Goal: Transaction & Acquisition: Subscribe to service/newsletter

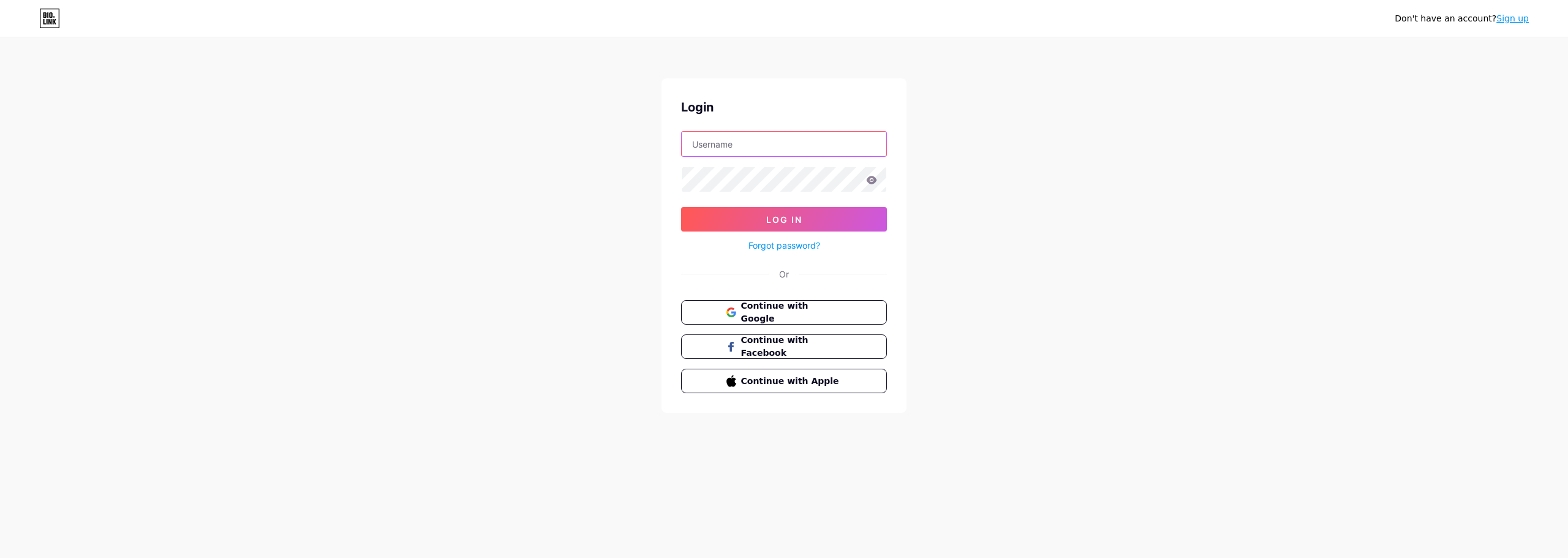
click at [768, 150] on input "text" at bounding box center [784, 144] width 205 height 25
click at [970, 148] on div "Don't have an account? Sign up Login Log In Forgot password? Or Continue with G…" at bounding box center [784, 226] width 1568 height 453
click at [808, 306] on span "Continue with Google" at bounding box center [791, 312] width 102 height 26
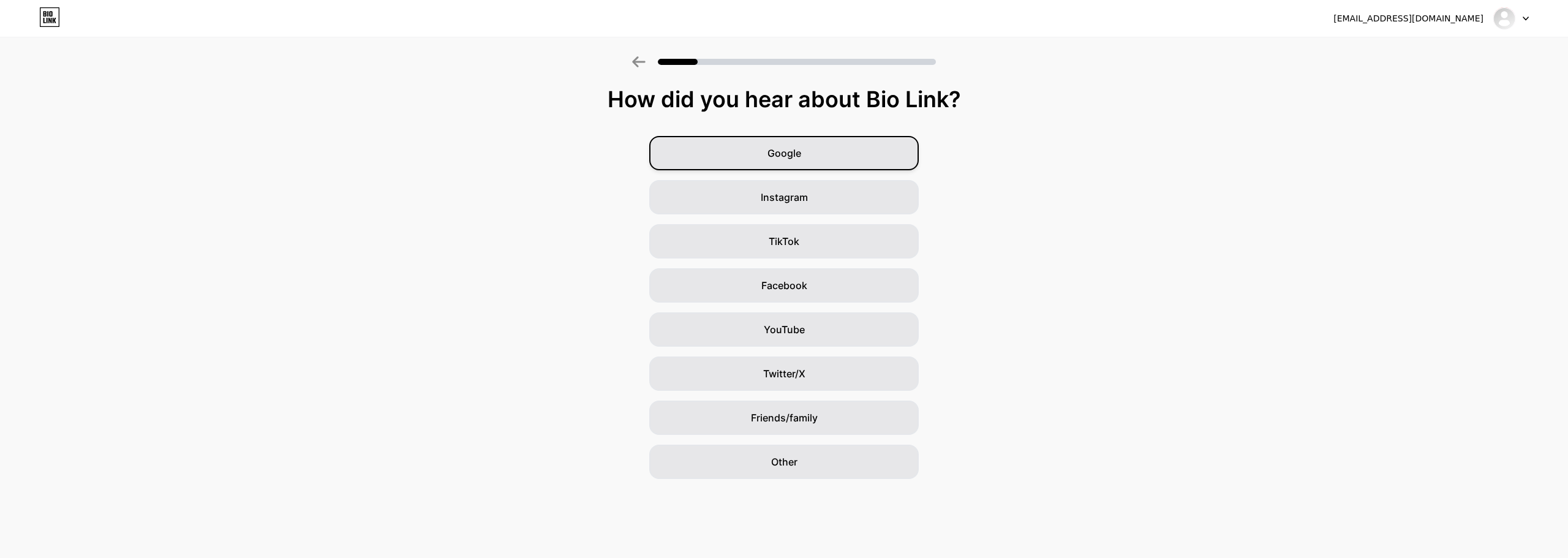
click at [821, 155] on div "Google" at bounding box center [784, 153] width 269 height 34
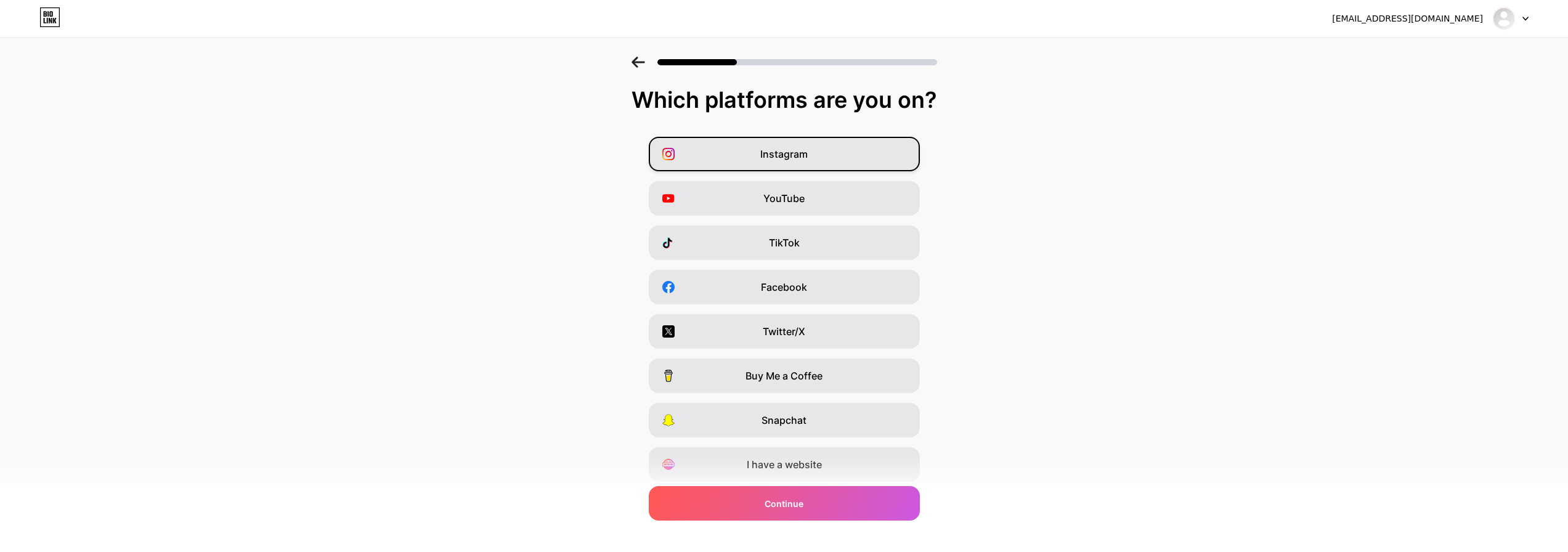
click at [808, 157] on span "Instagram" at bounding box center [784, 154] width 47 height 15
click at [811, 195] on div "YouTube" at bounding box center [784, 198] width 271 height 34
click at [814, 199] on div "YouTube" at bounding box center [784, 198] width 271 height 34
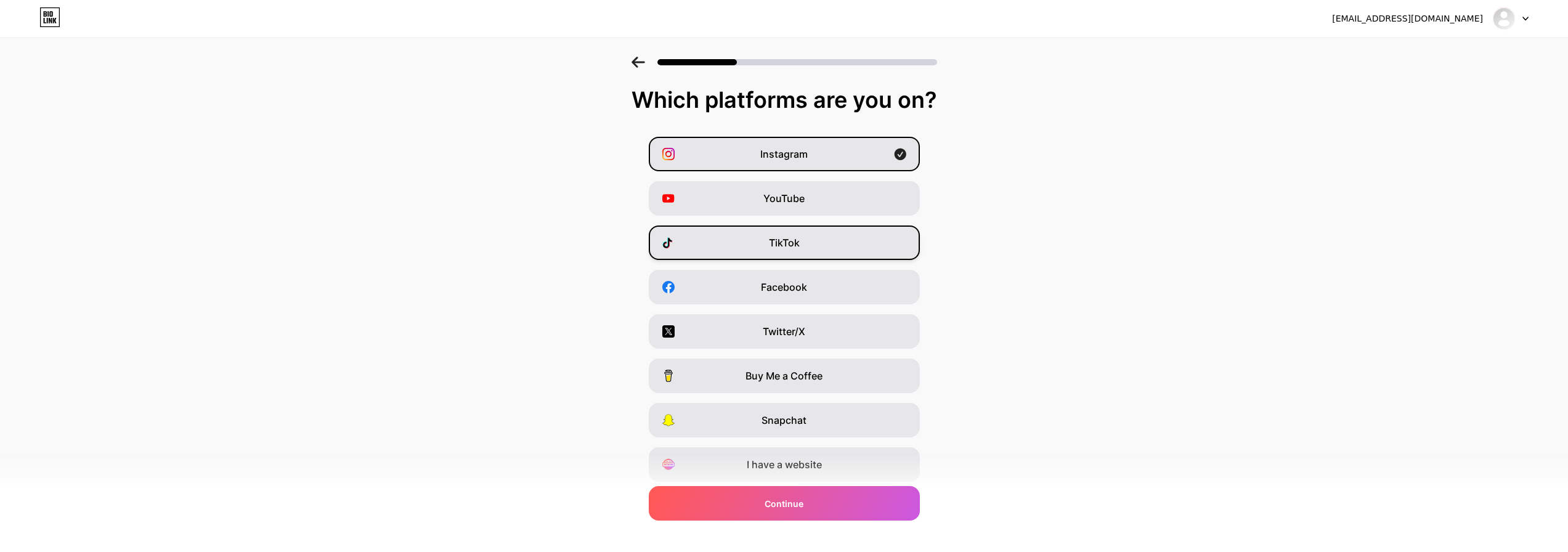
click at [825, 239] on div "TikTok" at bounding box center [784, 242] width 271 height 34
click at [825, 285] on div "Facebook" at bounding box center [784, 286] width 271 height 34
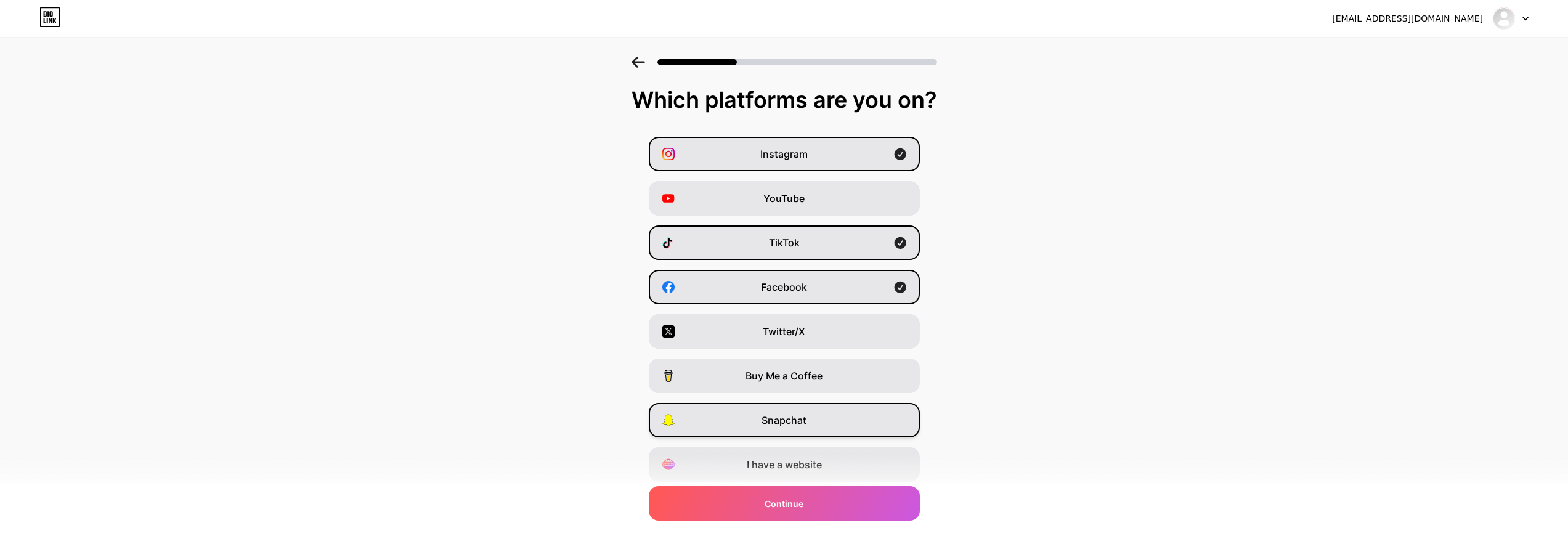
click at [823, 429] on div "Snapchat" at bounding box center [784, 420] width 271 height 34
click at [829, 508] on div "Continue" at bounding box center [784, 503] width 271 height 34
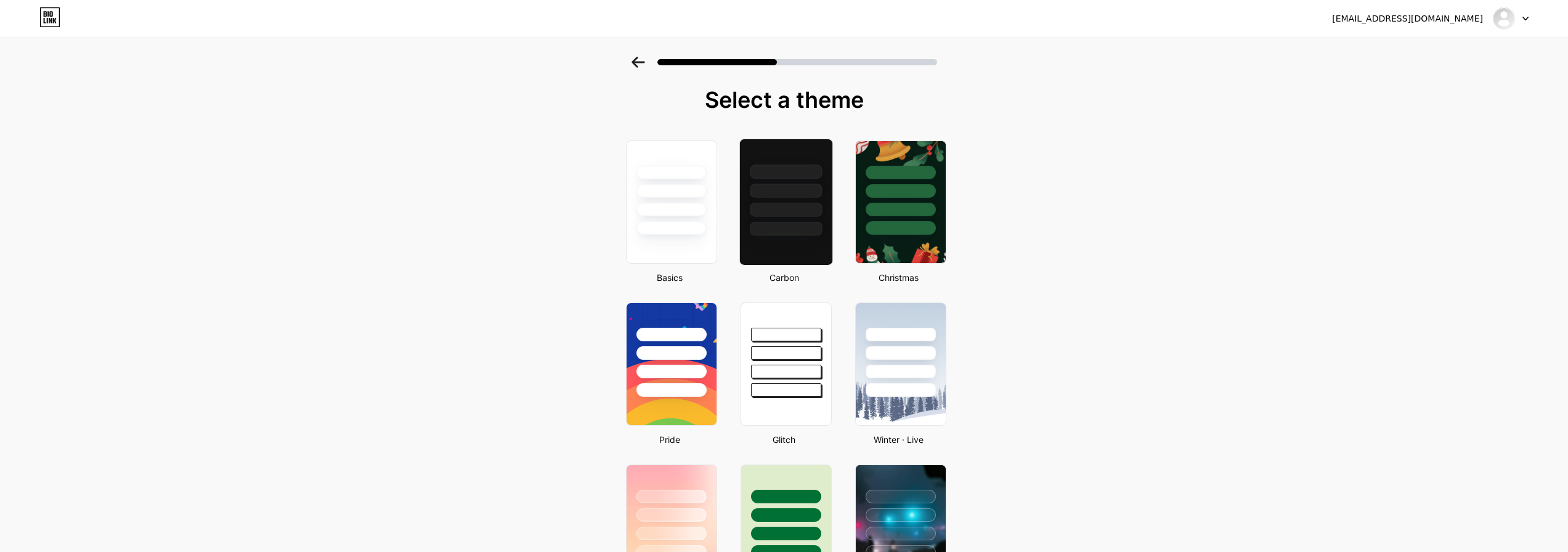
click at [789, 218] on div at bounding box center [785, 188] width 93 height 96
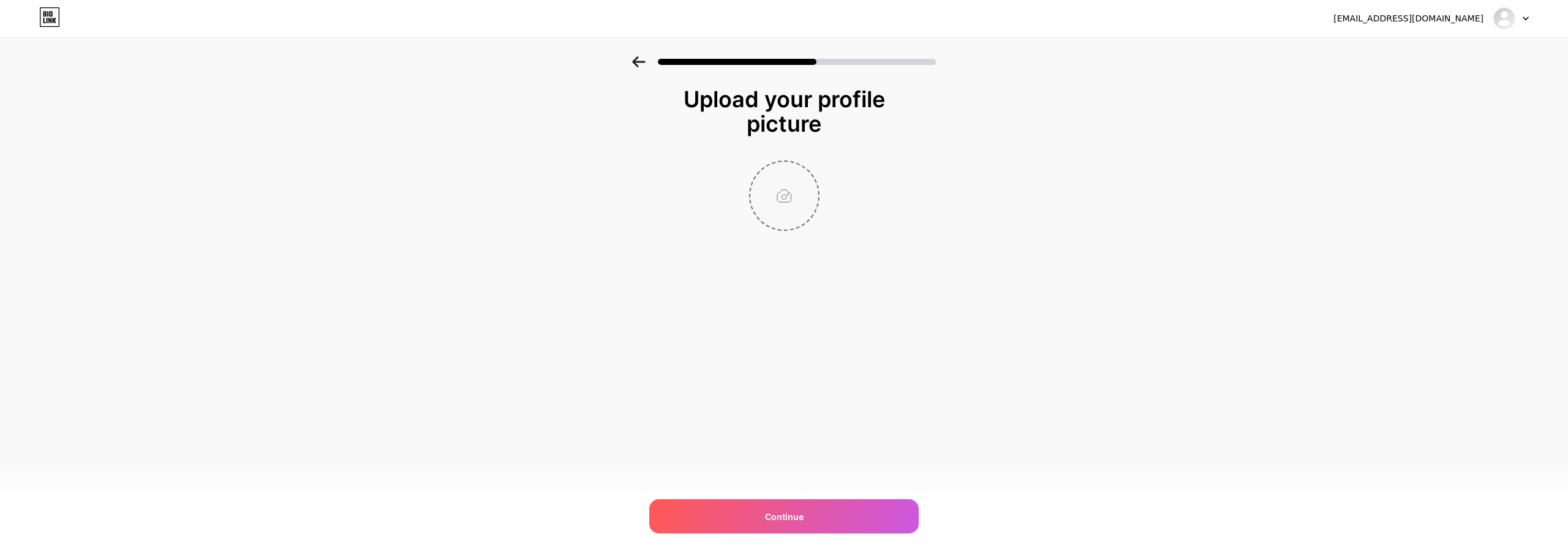
click at [785, 211] on input "file" at bounding box center [784, 196] width 68 height 68
type input "C:\fakepath\80x80.jpg"
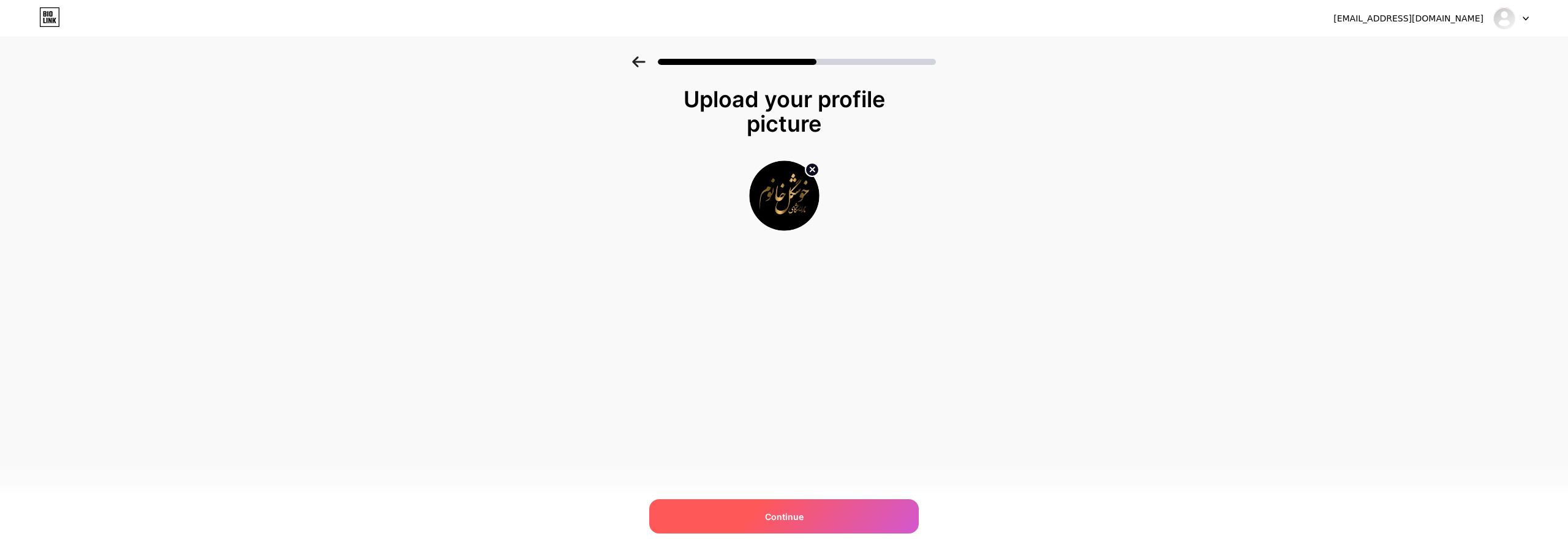
click at [832, 512] on div "Continue" at bounding box center [784, 516] width 269 height 34
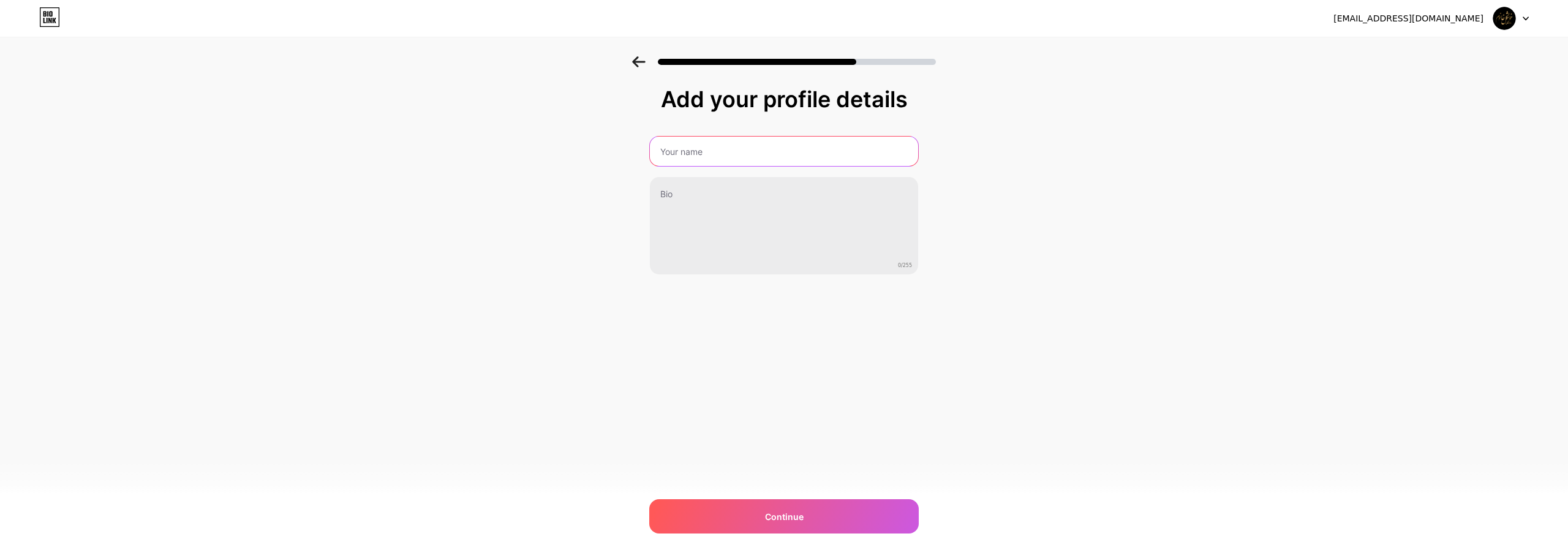
click at [734, 159] on input "text" at bounding box center [784, 151] width 268 height 29
type input "Xoshkel Xanum"
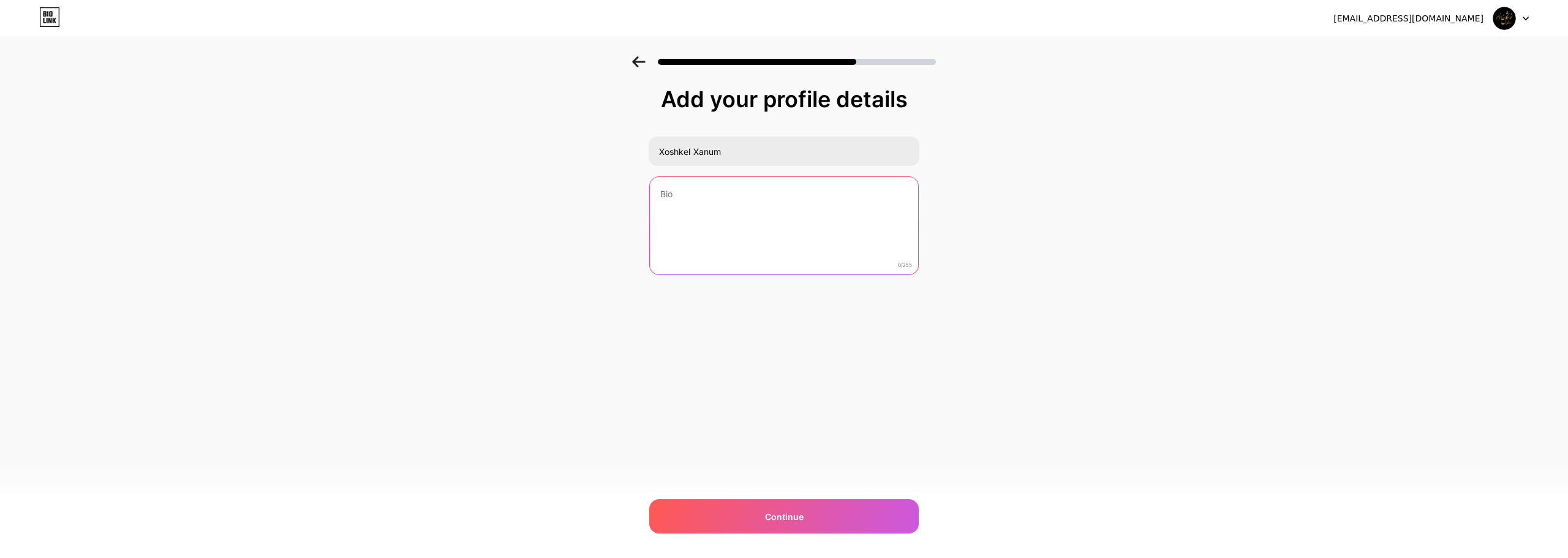
click at [665, 243] on textarea at bounding box center [784, 227] width 268 height 99
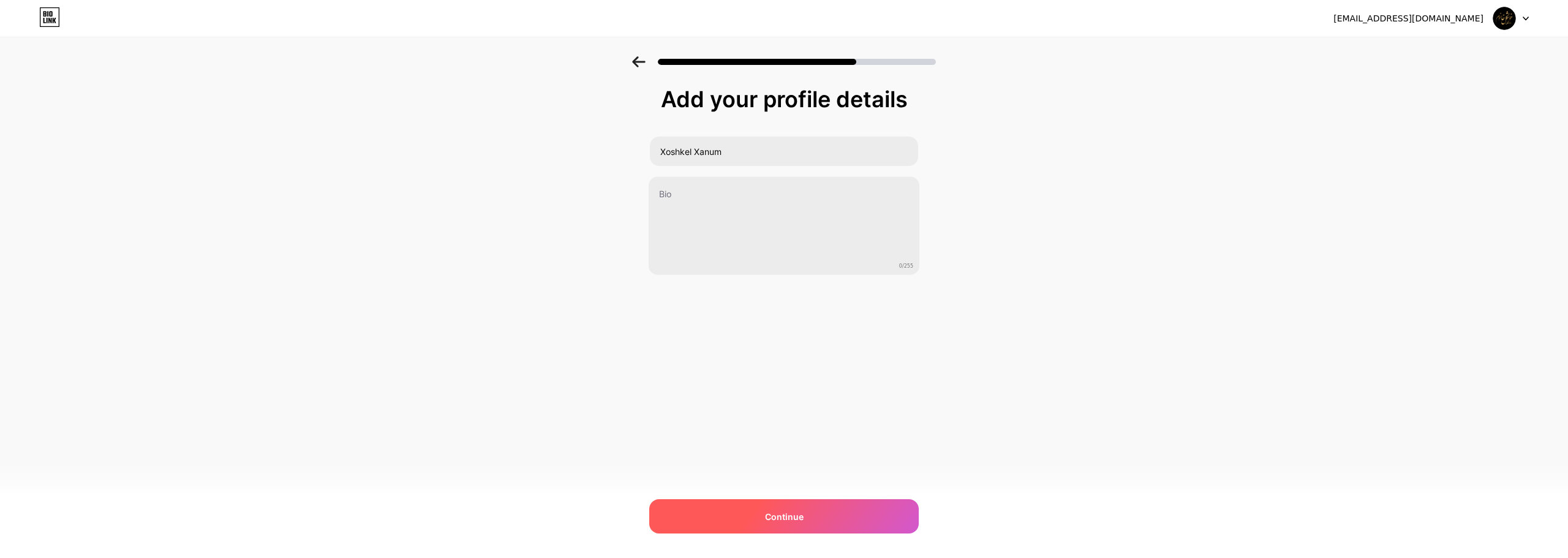
click at [836, 509] on div "Continue" at bounding box center [784, 516] width 269 height 34
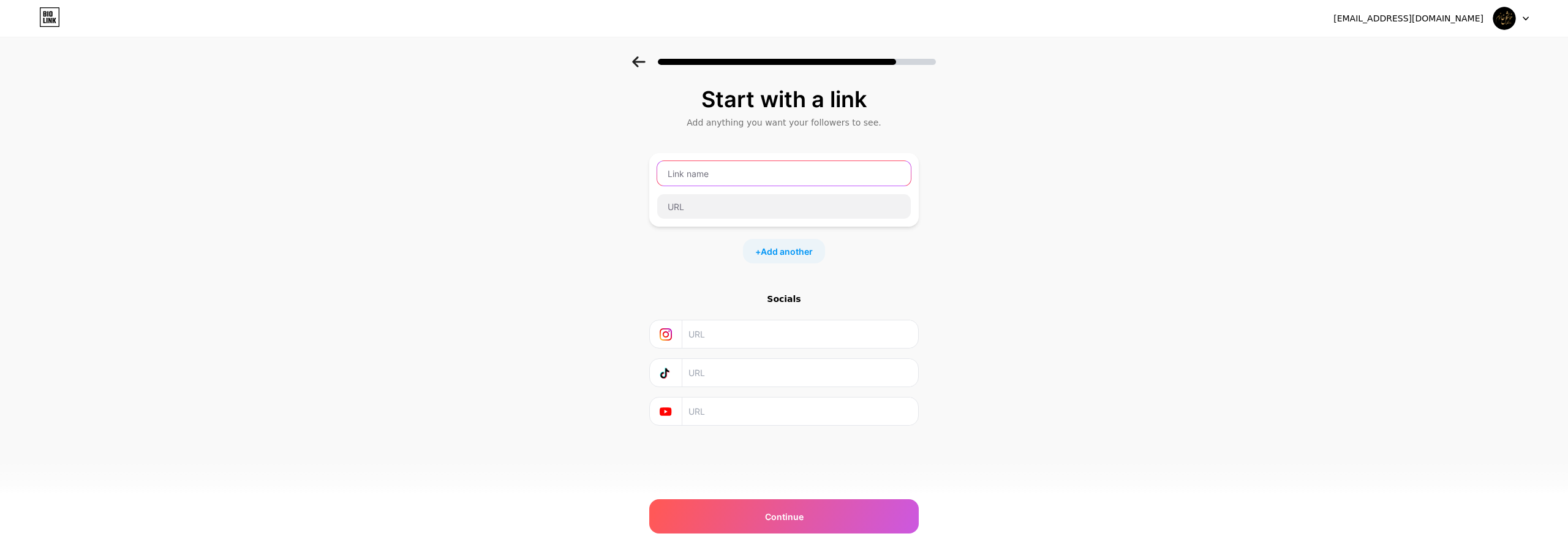
click at [744, 174] on input "text" at bounding box center [784, 174] width 253 height 25
type input "Instagram"
click at [725, 332] on input "text" at bounding box center [800, 334] width 222 height 28
click at [728, 358] on div at bounding box center [784, 373] width 269 height 29
click at [728, 165] on input "Instagram" at bounding box center [784, 174] width 253 height 25
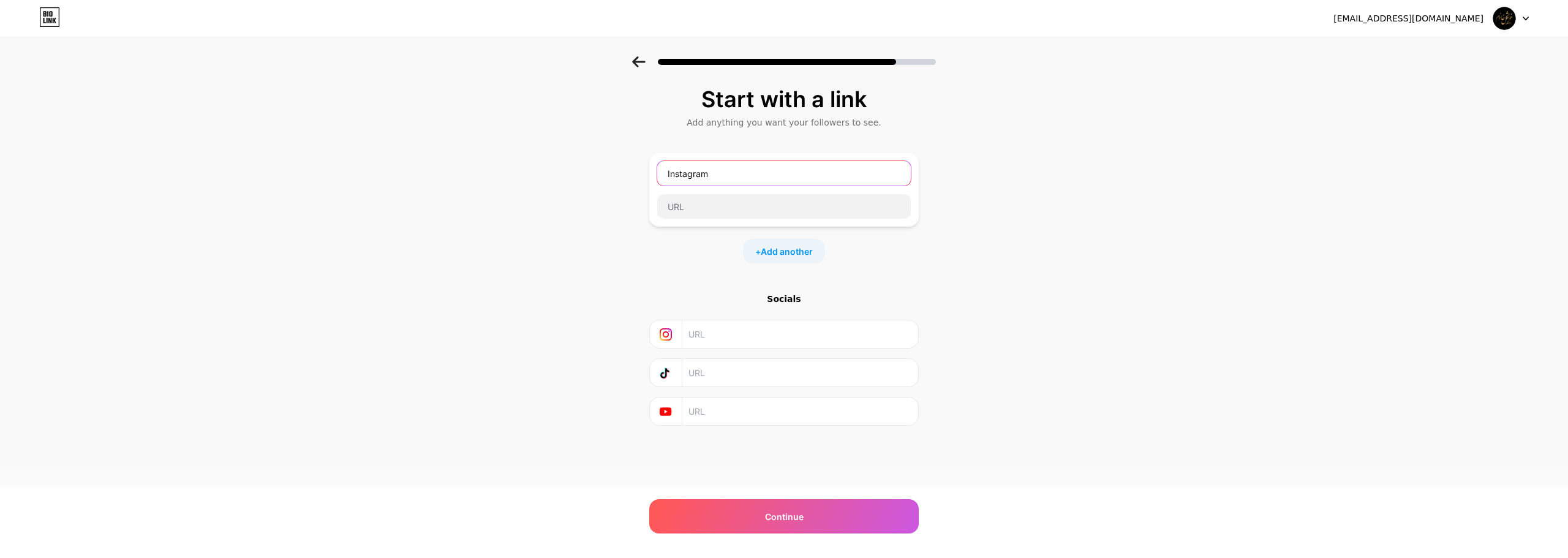
click at [728, 165] on input "Instagram" at bounding box center [784, 174] width 253 height 25
click at [761, 335] on input "text" at bounding box center [800, 334] width 222 height 28
click at [716, 199] on input "text" at bounding box center [784, 206] width 253 height 25
paste input "https://www.instagram.com/xoshkel_xanum/"
type input "https://www.instagram.com/xoshkel_xanum/"
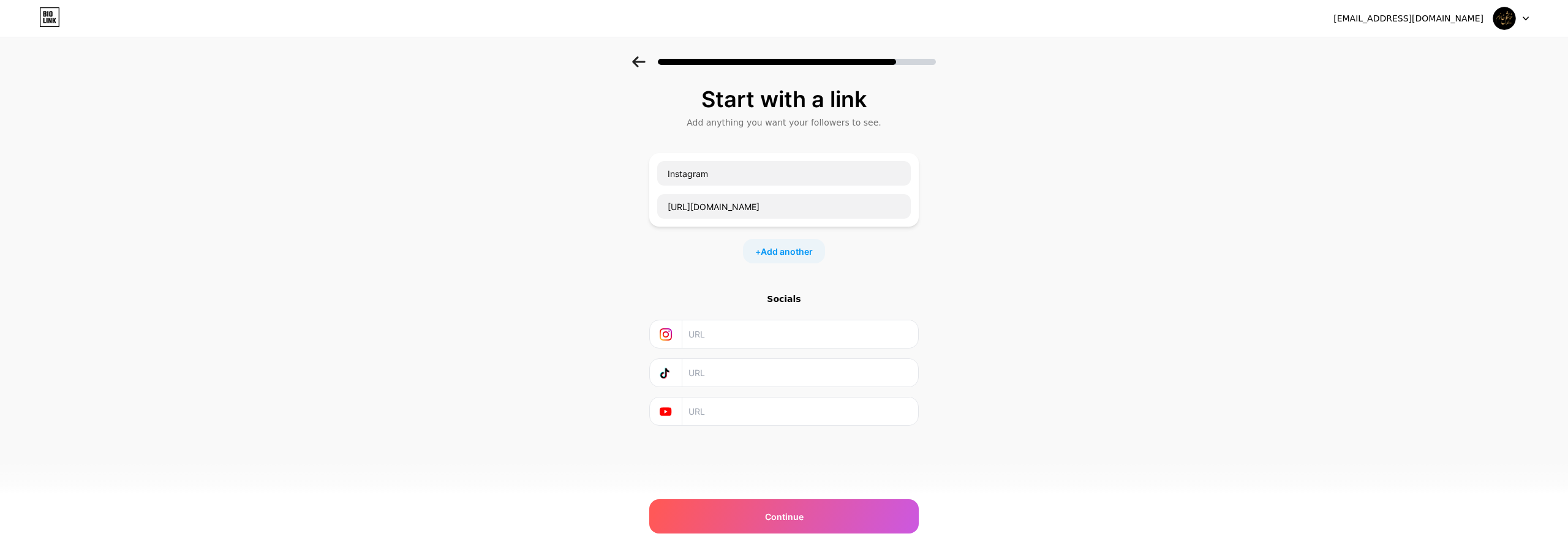
click at [745, 330] on input "text" at bounding box center [800, 334] width 222 height 28
paste input "https://www.instagram.com/xoshkel_xanum/"
type input "https://www.instagram.com/xoshkel_xanum/"
click at [755, 370] on input "text" at bounding box center [800, 373] width 222 height 28
paste input "https://www.tiktok.com/@xoshkel_xanum"
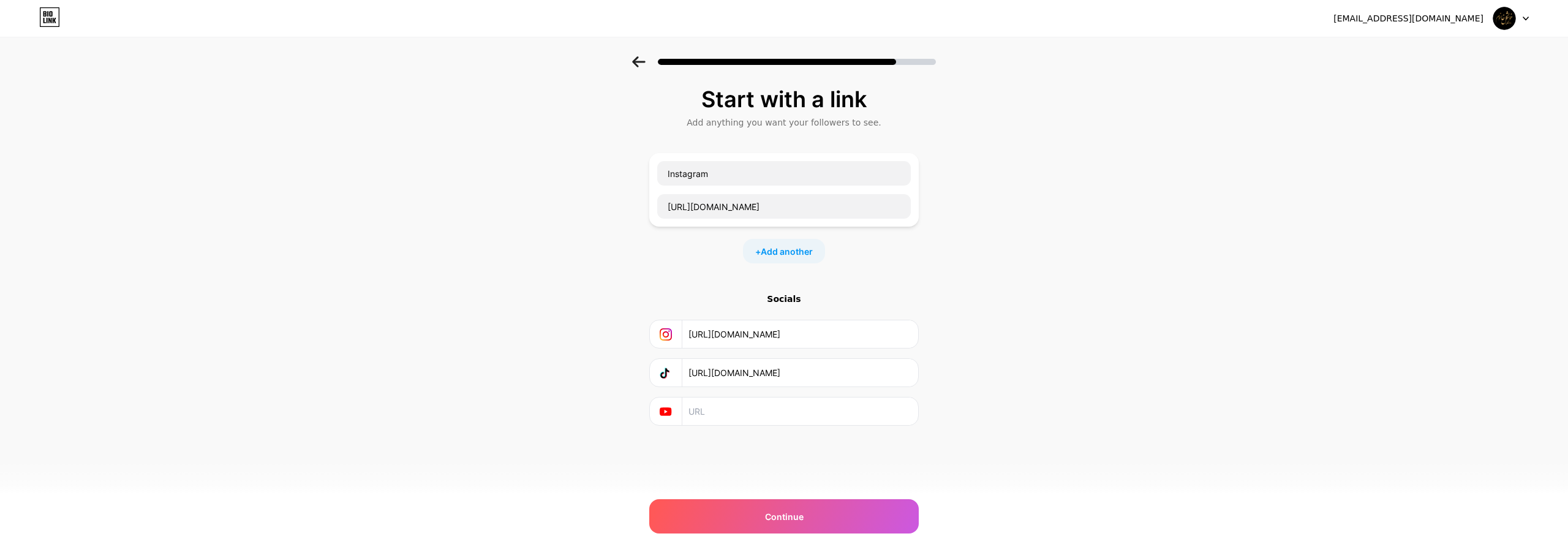
type input "https://www.tiktok.com/@xoshkel_xanum"
click at [673, 416] on div at bounding box center [666, 411] width 33 height 28
click at [711, 417] on input "text" at bounding box center [800, 411] width 222 height 28
click at [793, 253] on span "Add another" at bounding box center [787, 251] width 52 height 13
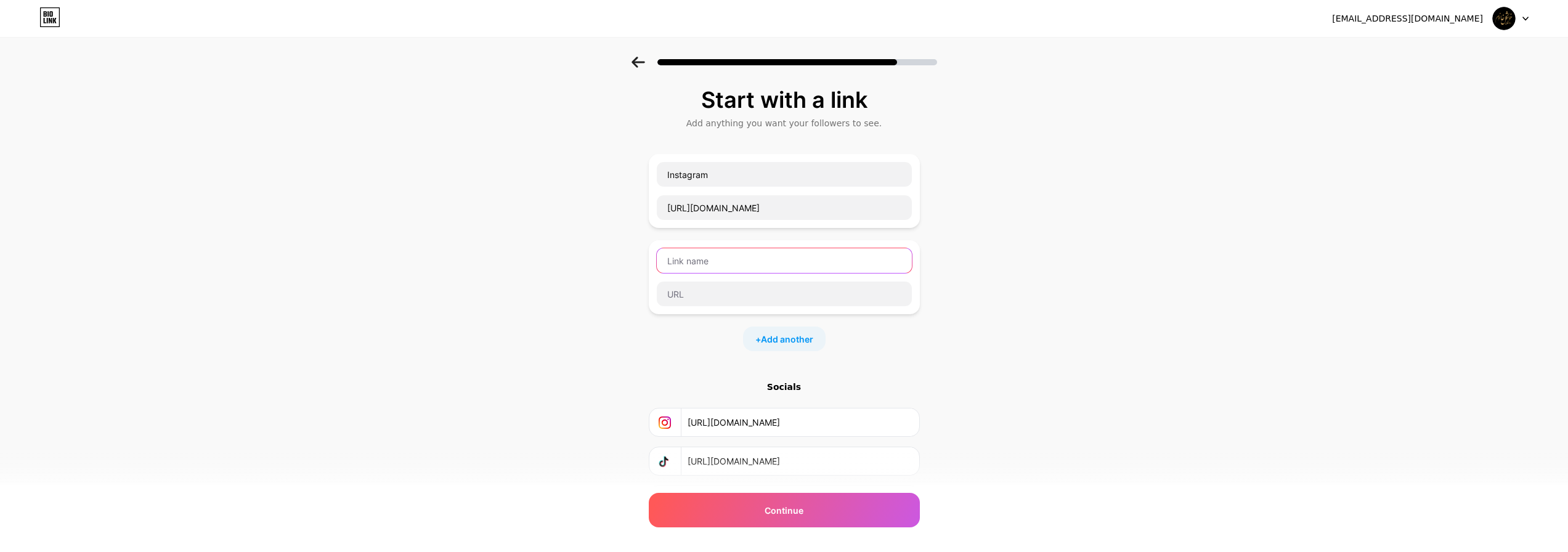
click at [784, 254] on input "text" at bounding box center [784, 261] width 255 height 25
click at [749, 189] on div "Instagram https://www.instagram.com/xoshkel_xanum/" at bounding box center [784, 191] width 256 height 59
click at [749, 179] on input "Instagram" at bounding box center [784, 175] width 255 height 25
click at [749, 207] on input "https://www.instagram.com/xoshkel_xanum/" at bounding box center [784, 207] width 255 height 25
click at [713, 263] on input "text" at bounding box center [784, 261] width 255 height 25
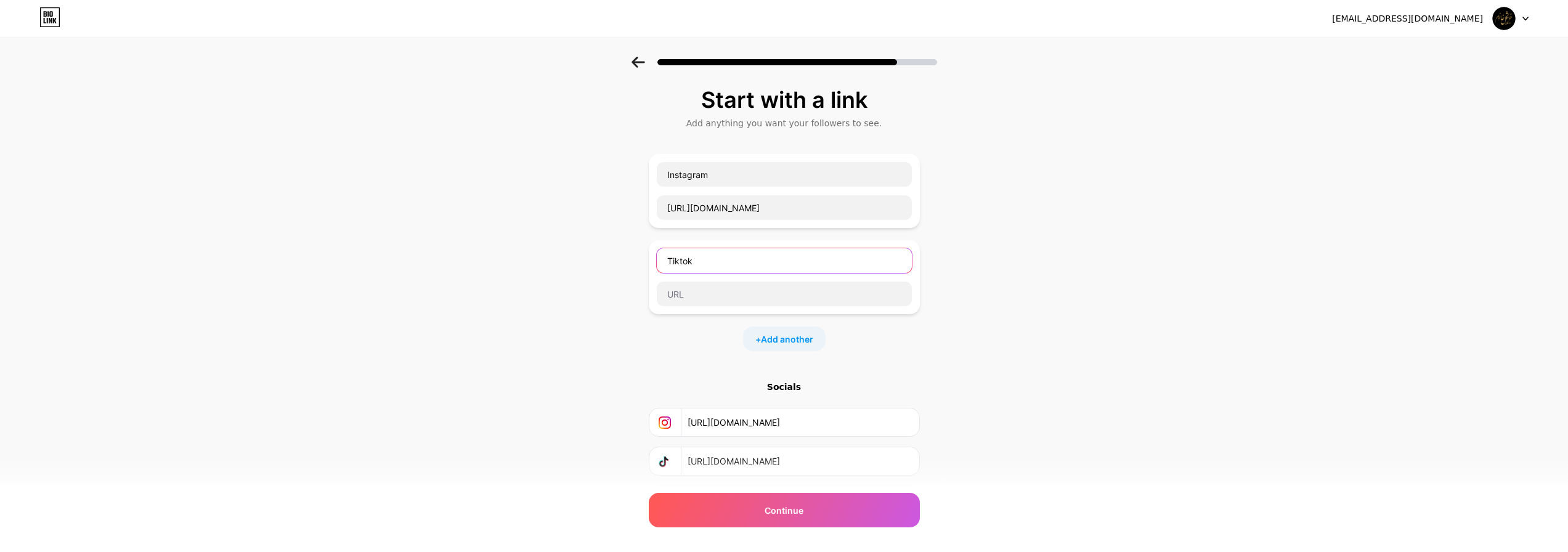
type input "Tiktok"
click at [708, 306] on div at bounding box center [784, 294] width 256 height 26
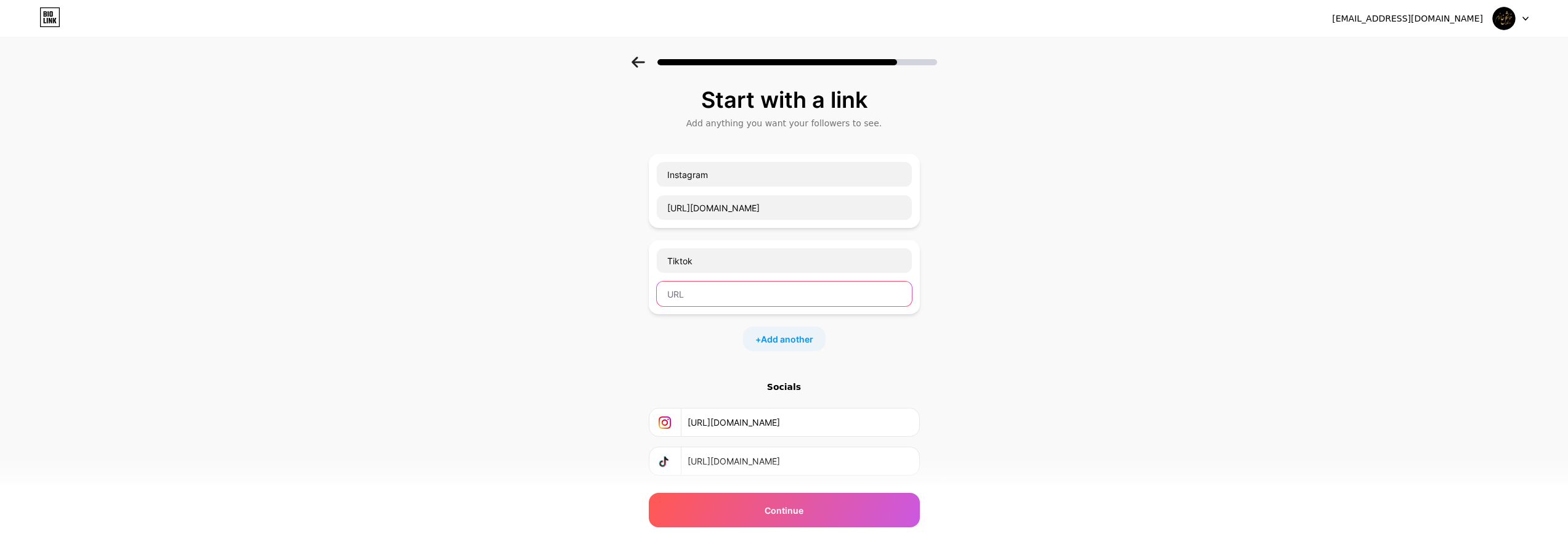
click at [708, 300] on input "text" at bounding box center [784, 294] width 255 height 25
paste input "https://www.tiktok.com/@xoshkel_xanum"
type input "https://www.tiktok.com/@xoshkel_xanum"
click at [786, 337] on span "Add another" at bounding box center [787, 339] width 53 height 13
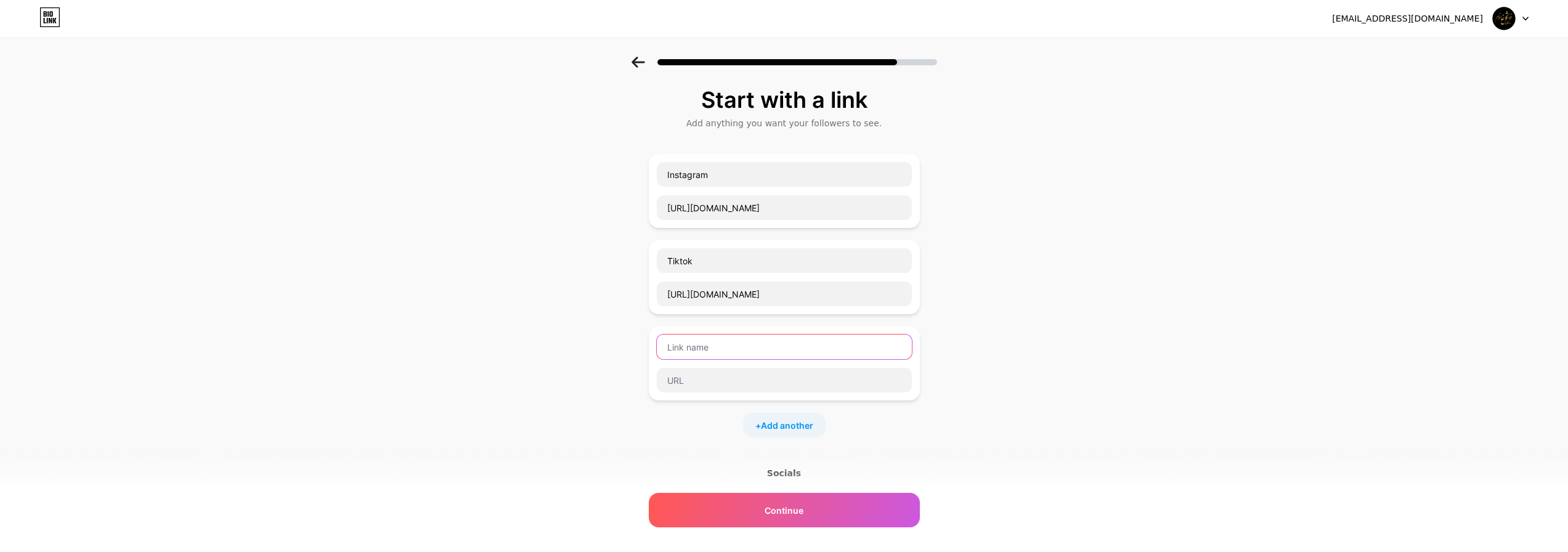
click at [766, 345] on input "text" at bounding box center [784, 347] width 255 height 25
type input "Whatsapp"
click at [742, 376] on input "text" at bounding box center [784, 380] width 255 height 25
click at [710, 386] on input "text" at bounding box center [784, 380] width 255 height 25
paste input "https://wa.me/"
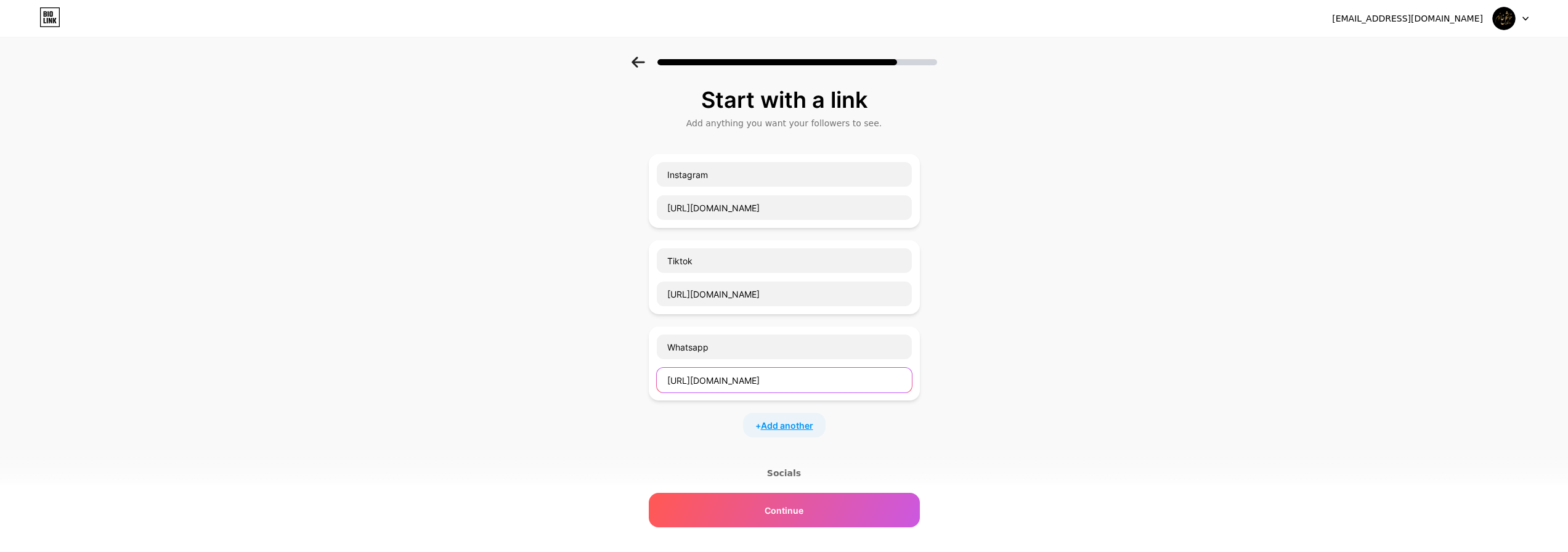
type input "https://wa.me/9647512989592"
click at [792, 423] on span "Add another" at bounding box center [787, 426] width 53 height 13
click at [745, 427] on input "text" at bounding box center [784, 433] width 255 height 25
click at [746, 459] on input "text" at bounding box center [784, 467] width 255 height 25
paste input "http://m.me/xoshkelxanoom"
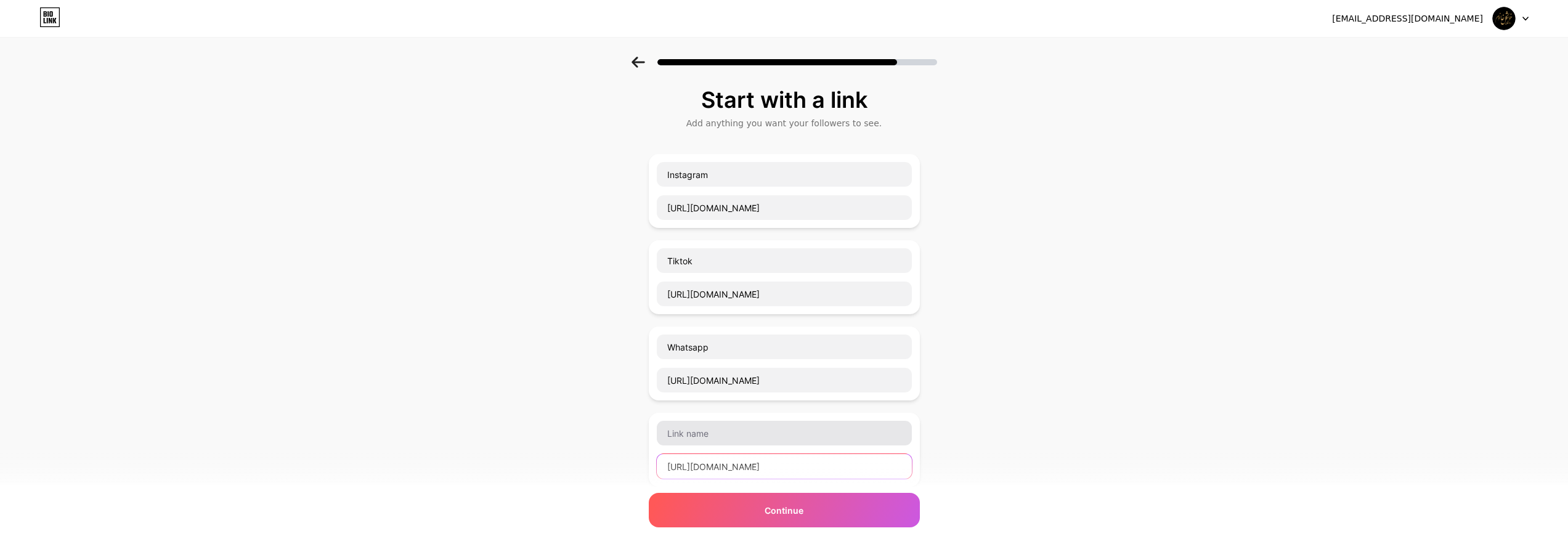
type input "http://m.me/xoshkelxanoom"
click at [742, 432] on input "text" at bounding box center [784, 433] width 255 height 25
type input "ـ"
type input "Messenger"
click at [792, 415] on div "Messenger http://m.me/xoshkelxanoom" at bounding box center [784, 449] width 271 height 74
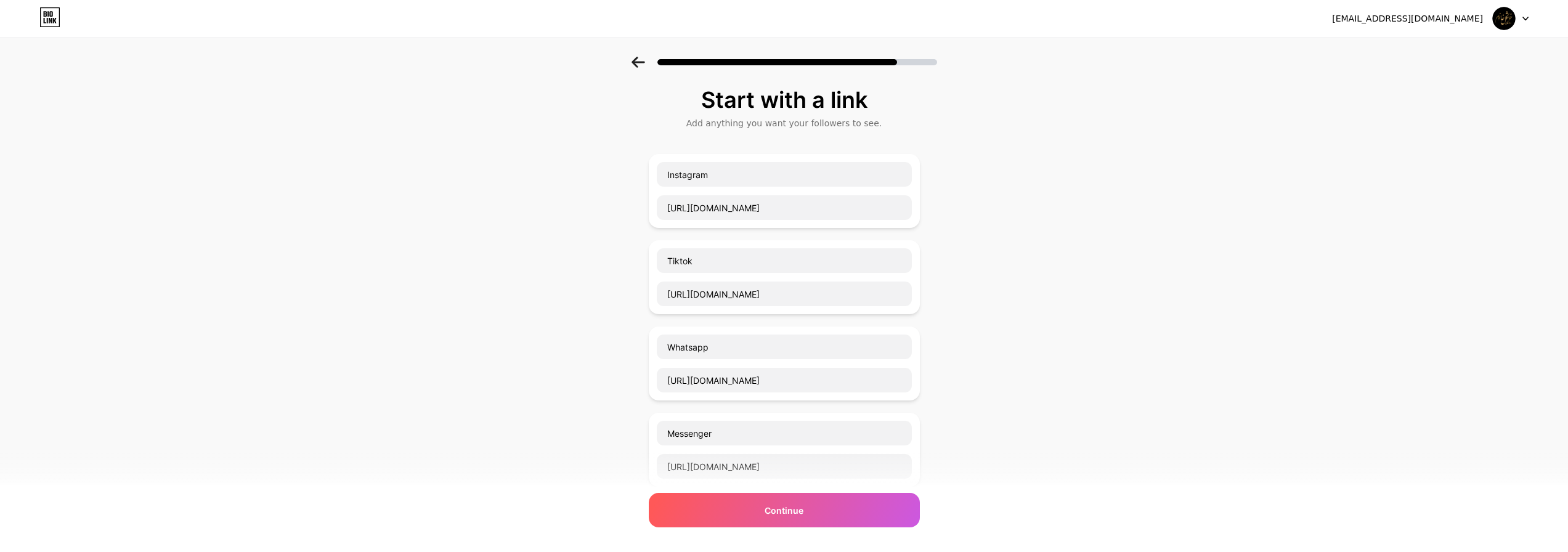
click at [998, 325] on div "Start with a link Add anything you want your followers to see. Instagram https:…" at bounding box center [784, 402] width 1568 height 691
click at [795, 200] on input "https://www.instagram.com/xoshkel_xanum/" at bounding box center [784, 207] width 255 height 25
click at [849, 283] on input "https://www.tiktok.com/@xoshkel_xanum" at bounding box center [784, 294] width 255 height 25
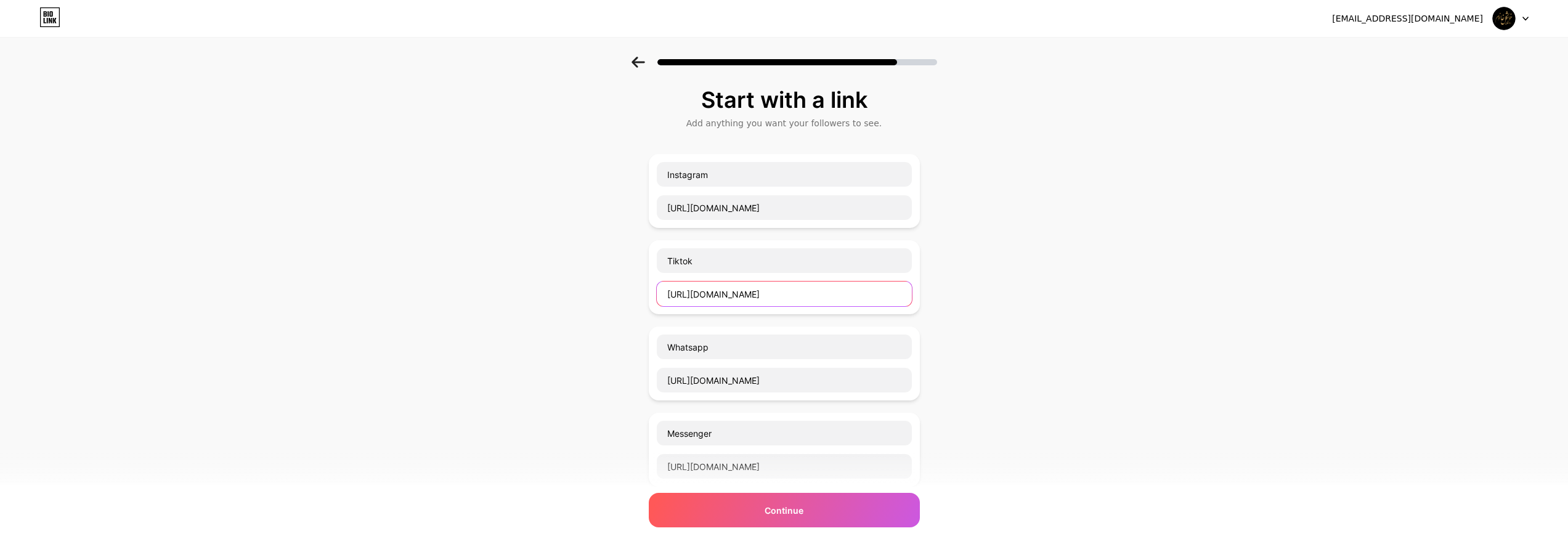
click at [849, 283] on input "https://www.tiktok.com/@xoshkel_xanum" at bounding box center [784, 294] width 255 height 25
click at [843, 383] on input "https://wa.me/9647512989592" at bounding box center [784, 380] width 255 height 25
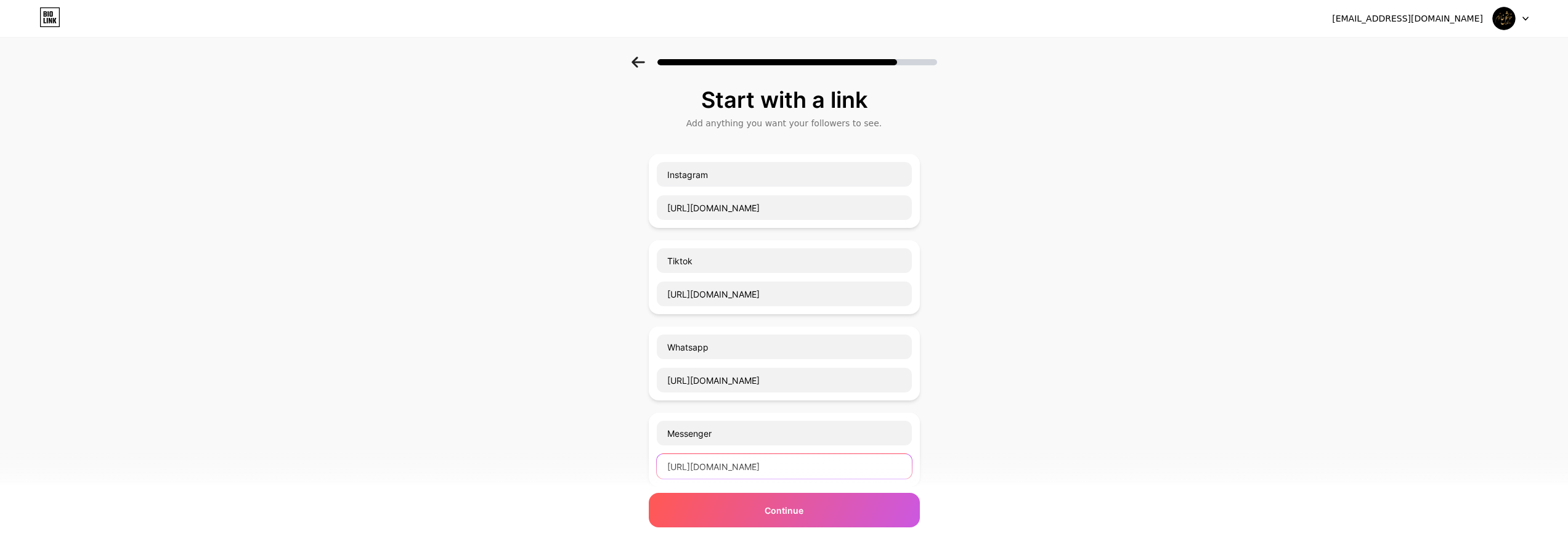
click at [784, 463] on input "http://m.me/xoshkelxanoom" at bounding box center [784, 467] width 255 height 25
click at [928, 231] on div "Start with a link Add anything you want your followers to see. Instagram https:…" at bounding box center [784, 402] width 1568 height 691
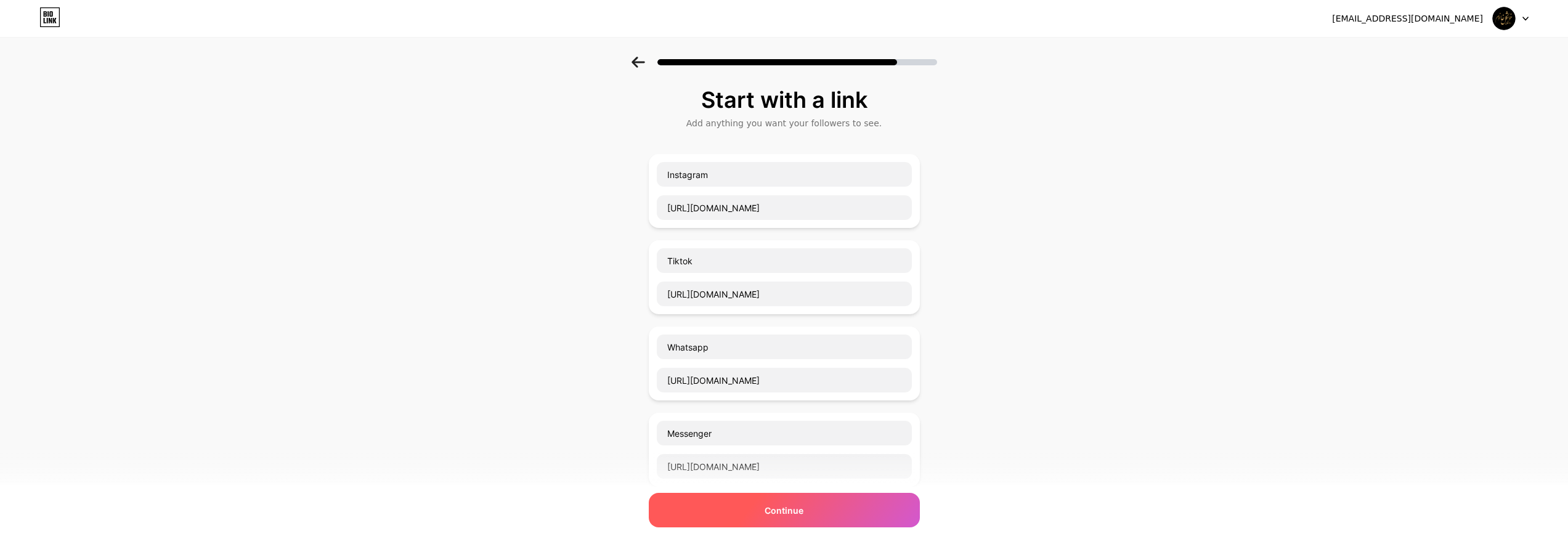
click at [813, 512] on div "Continue" at bounding box center [784, 510] width 271 height 34
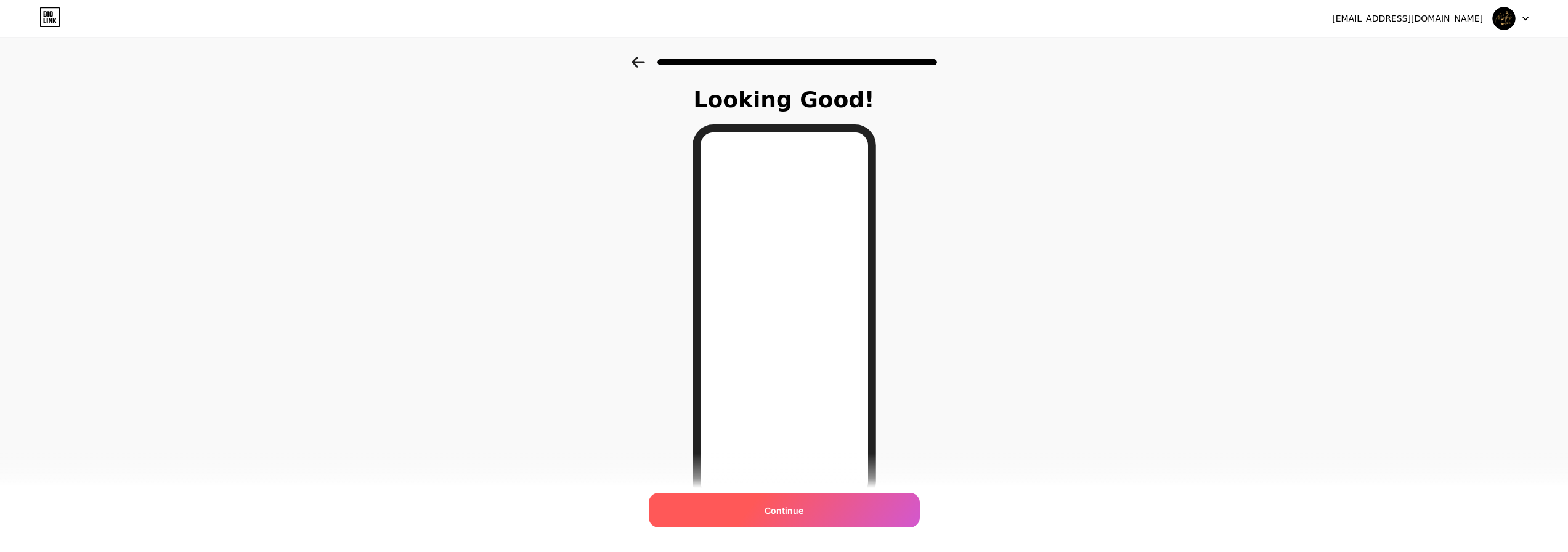
click at [752, 506] on div "Continue" at bounding box center [784, 510] width 271 height 34
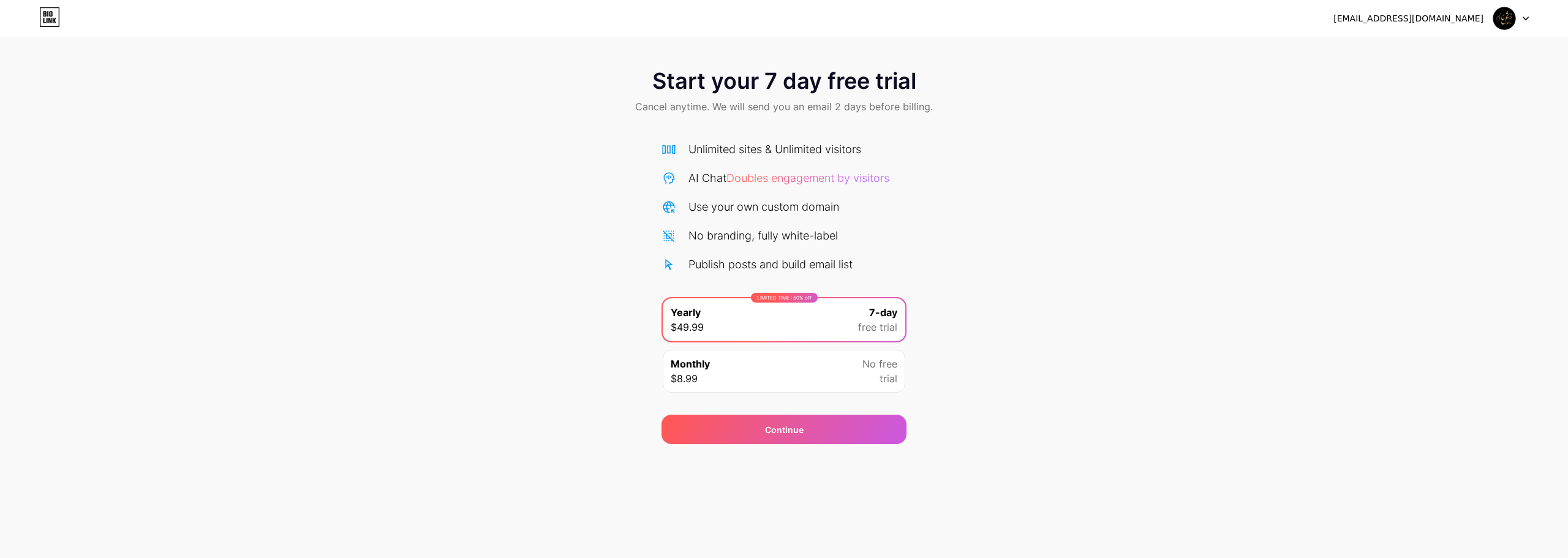
click at [858, 76] on span "Start your 7 day free trial" at bounding box center [784, 81] width 264 height 25
click at [864, 81] on span "Start your 7 day free trial" at bounding box center [784, 81] width 264 height 25
click at [872, 121] on div "Start your 7 day free trial Cancel anytime. We will send you an email 2 days be…" at bounding box center [784, 93] width 1568 height 73
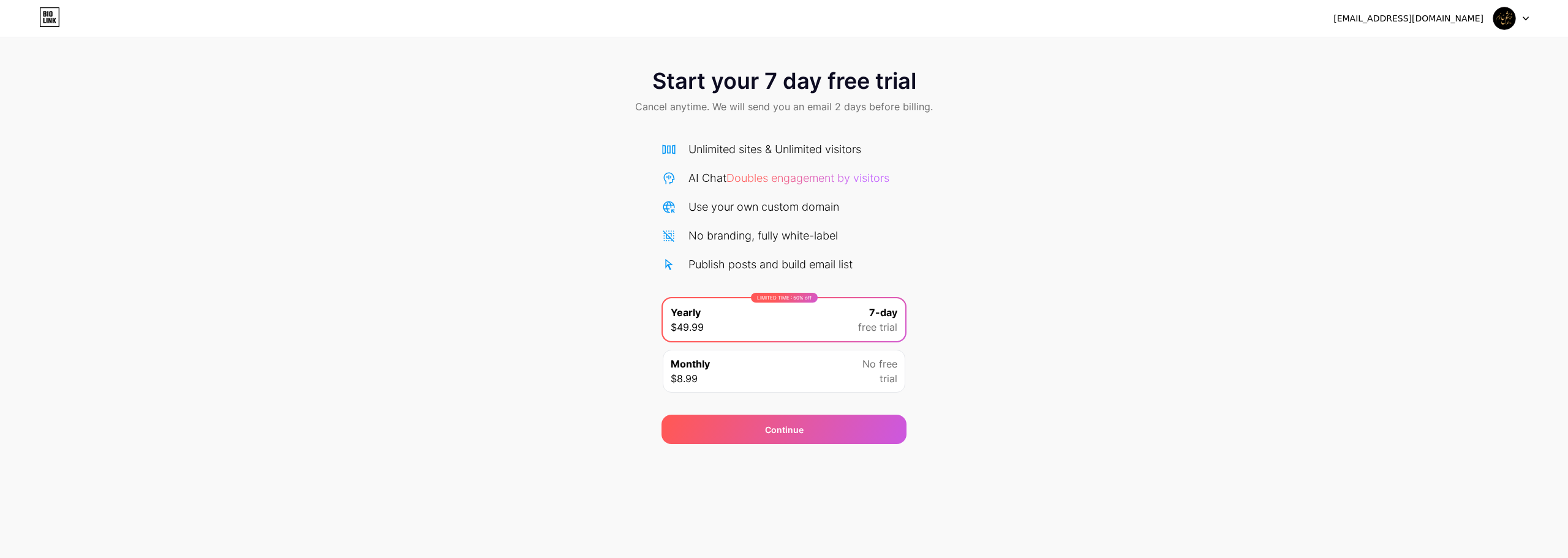
click at [1524, 29] on div at bounding box center [1511, 18] width 36 height 22
click at [1098, 27] on div "xoshkelxanum@gmail.com Logout" at bounding box center [784, 18] width 1568 height 22
click at [135, 63] on div "Start your 7 day free trial Cancel anytime. We will send you an email 2 days be…" at bounding box center [784, 93] width 1568 height 73
click at [58, 17] on icon at bounding box center [49, 17] width 21 height 20
click at [817, 376] on div "Monthly $8.99 No free trial" at bounding box center [784, 371] width 243 height 43
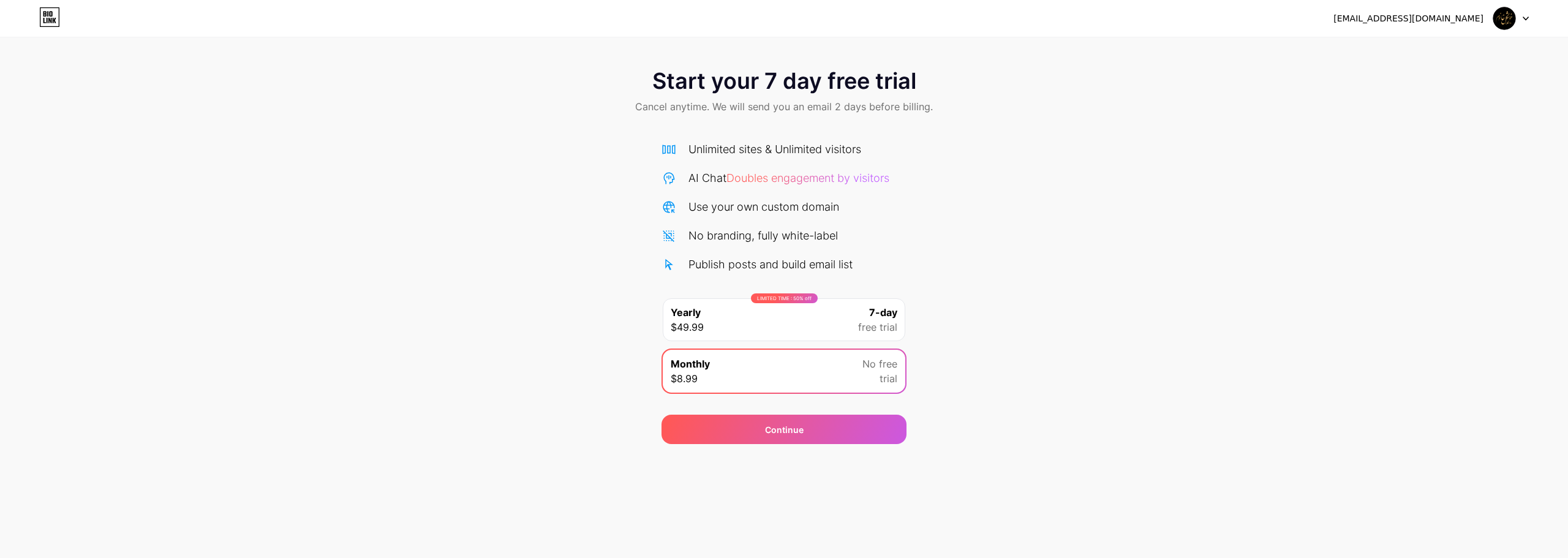
click at [840, 309] on div "LIMITED TIME : 50% off Yearly $49.99 7-day free trial" at bounding box center [784, 320] width 243 height 43
click at [813, 111] on span "Cancel anytime. We will send you an email 2 days before billing." at bounding box center [784, 107] width 298 height 15
click at [556, 33] on div "xoshkelxanum@gmail.com Logout" at bounding box center [784, 18] width 1568 height 37
